Goal: Task Accomplishment & Management: Use online tool/utility

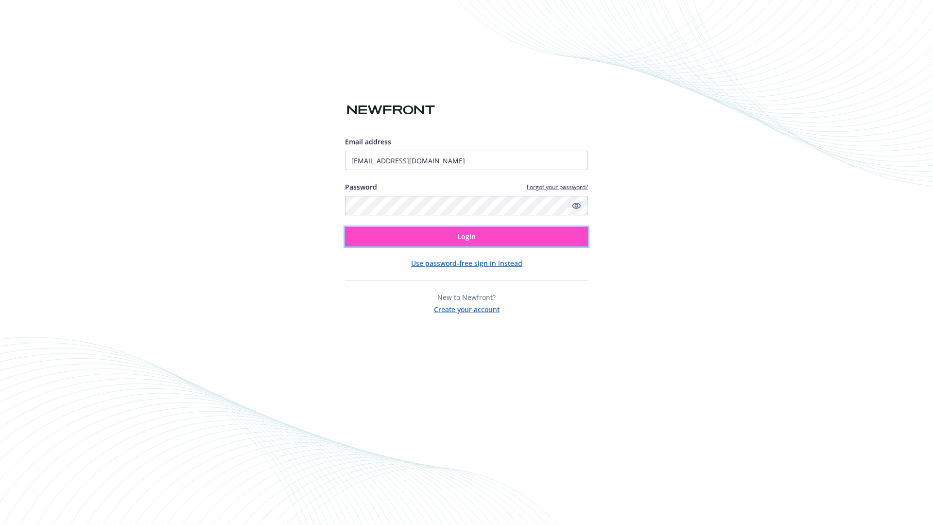
click at [466, 237] on span "Login" at bounding box center [466, 236] width 18 height 9
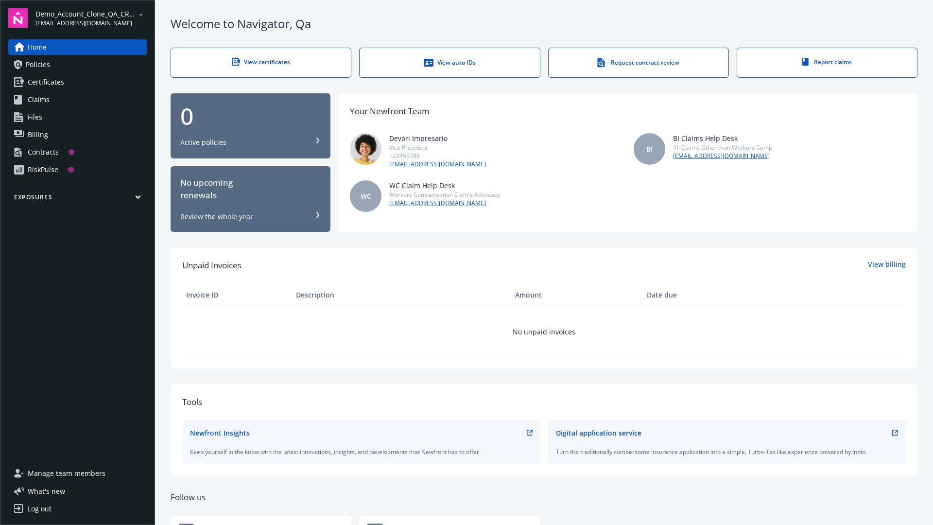
click at [91, 18] on span "Demo_Account_Clone_QA_CR_Tests_Prospect" at bounding box center [85, 14] width 100 height 10
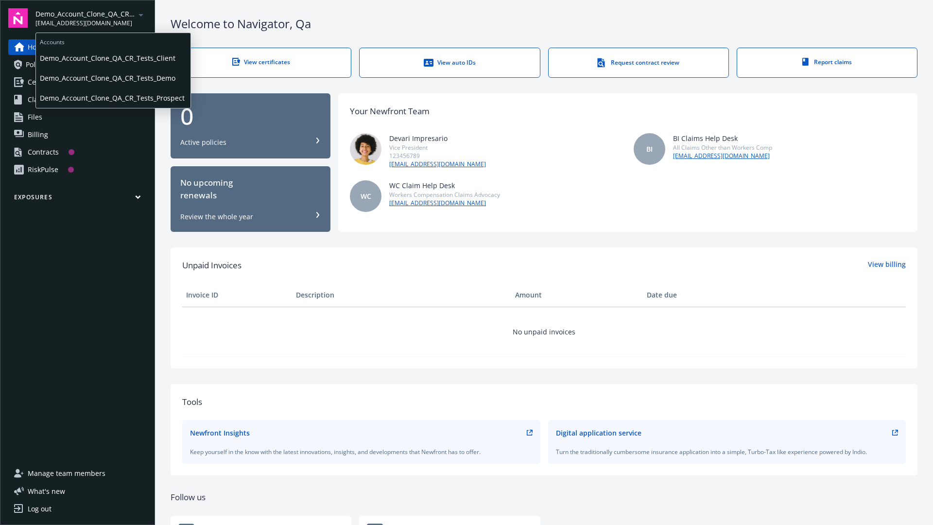
click at [112, 58] on span "Demo_Account_Clone_QA_CR_Tests_Client" at bounding box center [113, 58] width 147 height 20
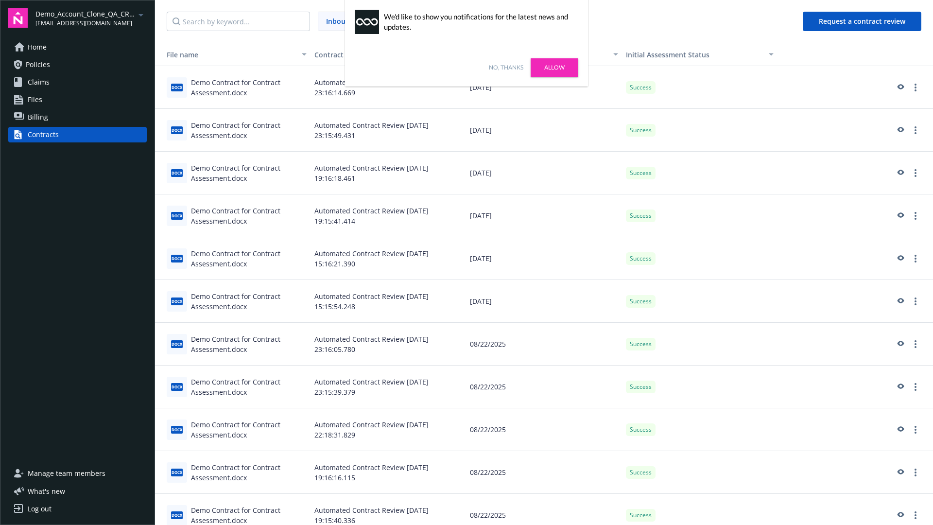
click at [506, 68] on link "No, thanks" at bounding box center [506, 67] width 34 height 9
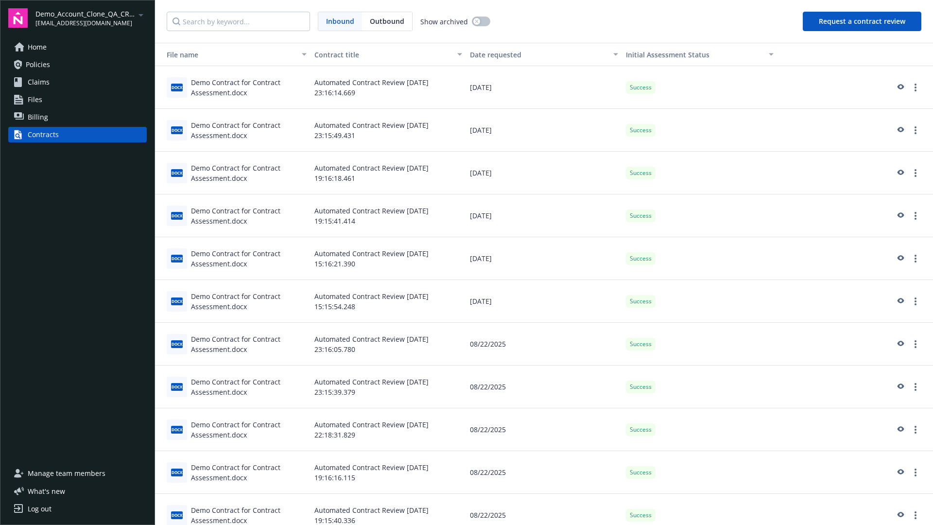
click at [862, 21] on button "Request a contract review" at bounding box center [862, 21] width 119 height 19
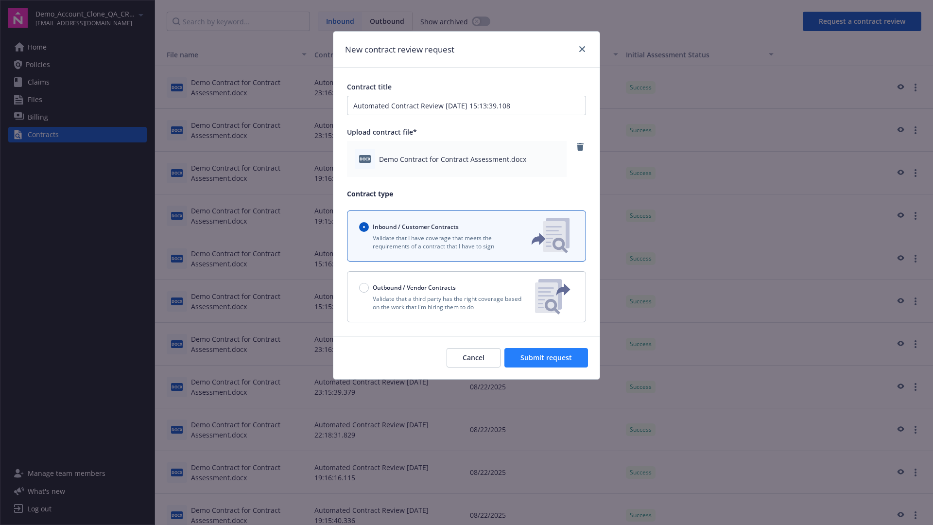
type input "Automated Contract Review 08-26-2025 15:13:39.108"
click at [547, 358] on span "Submit request" at bounding box center [546, 357] width 52 height 9
